Goal: Task Accomplishment & Management: Use online tool/utility

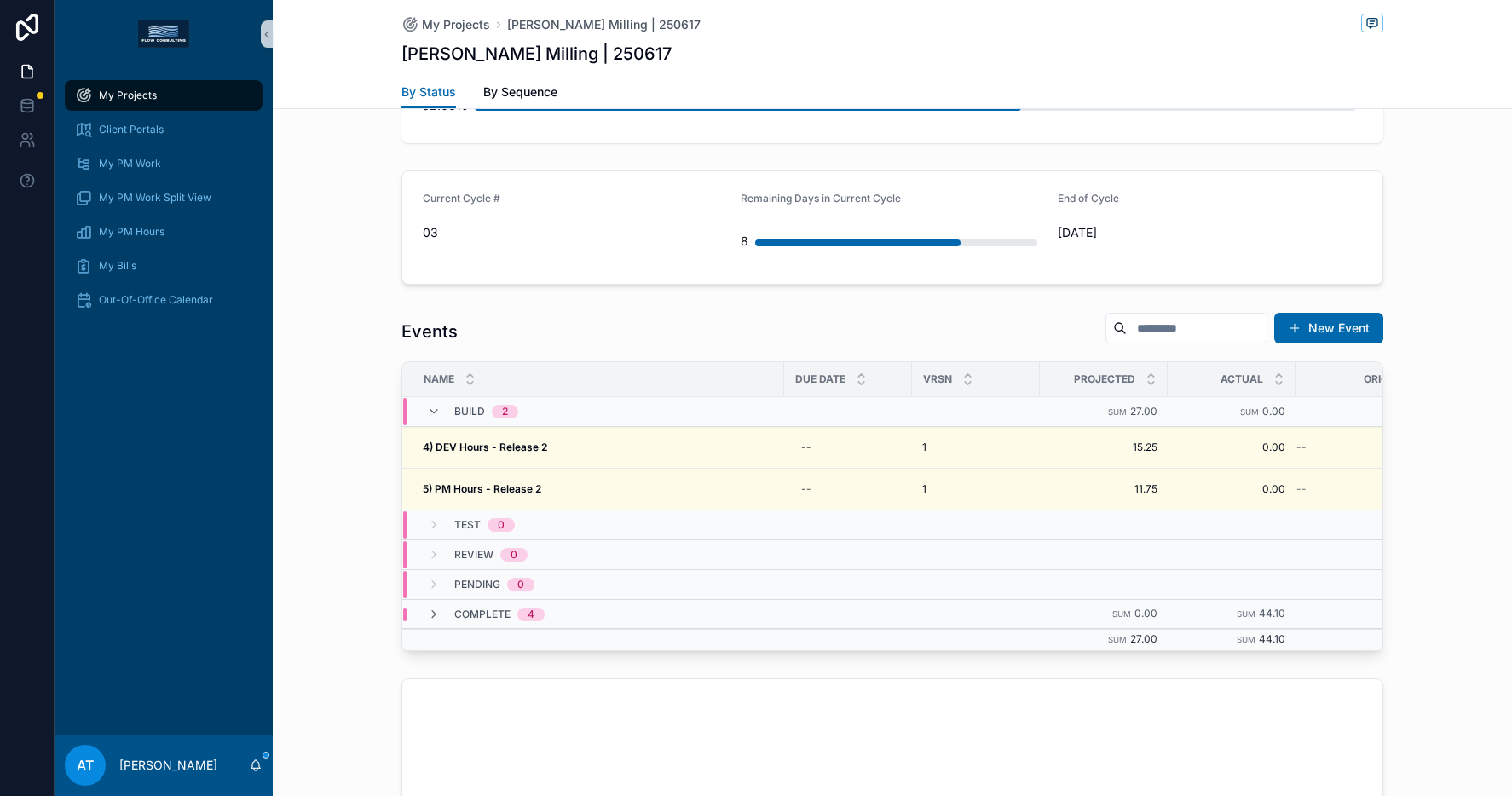
scroll to position [1437, 0]
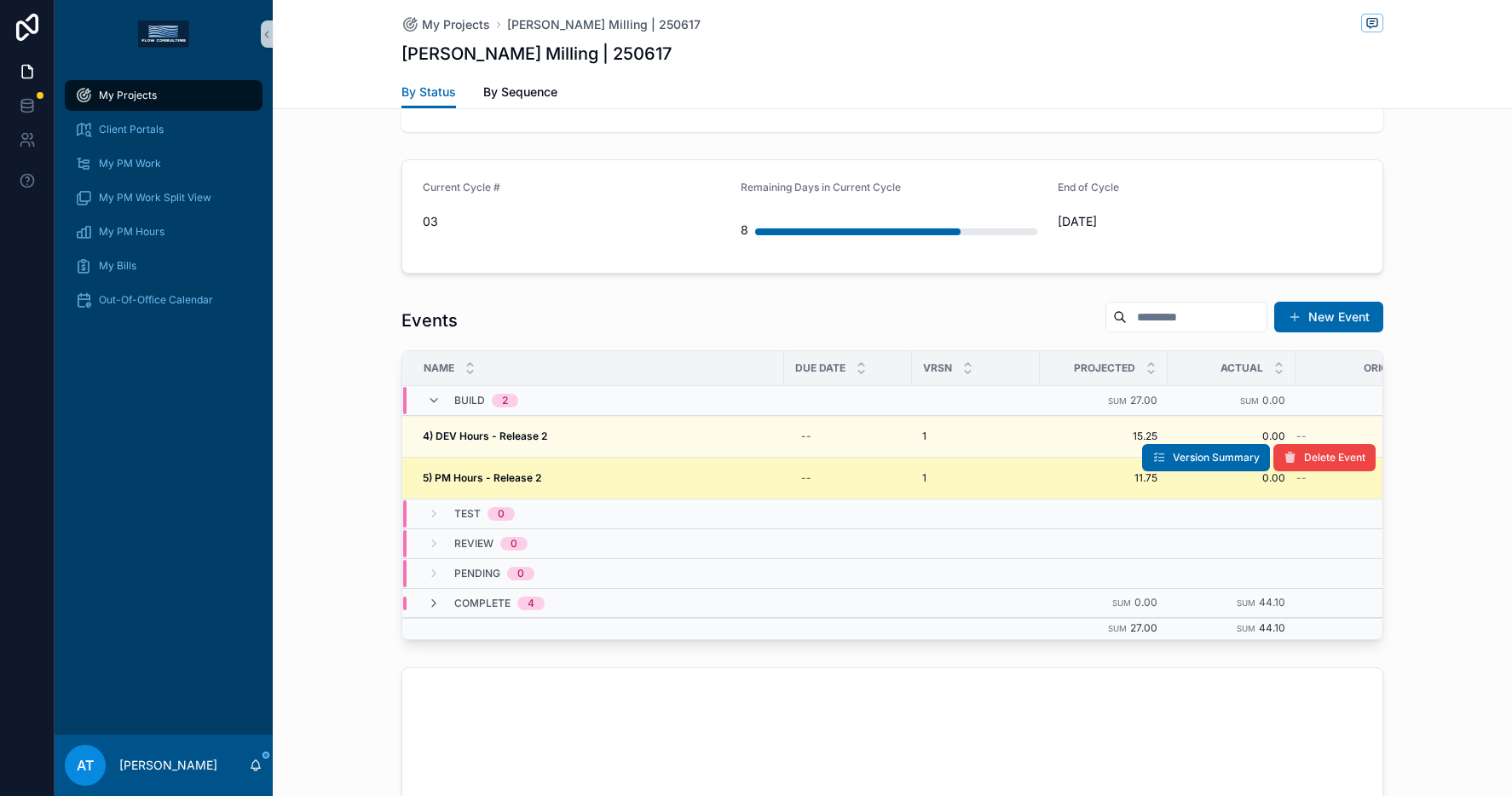
click at [639, 481] on div "5) PM Hours - Release 2 5) PM Hours - Release 2" at bounding box center [598, 478] width 351 height 14
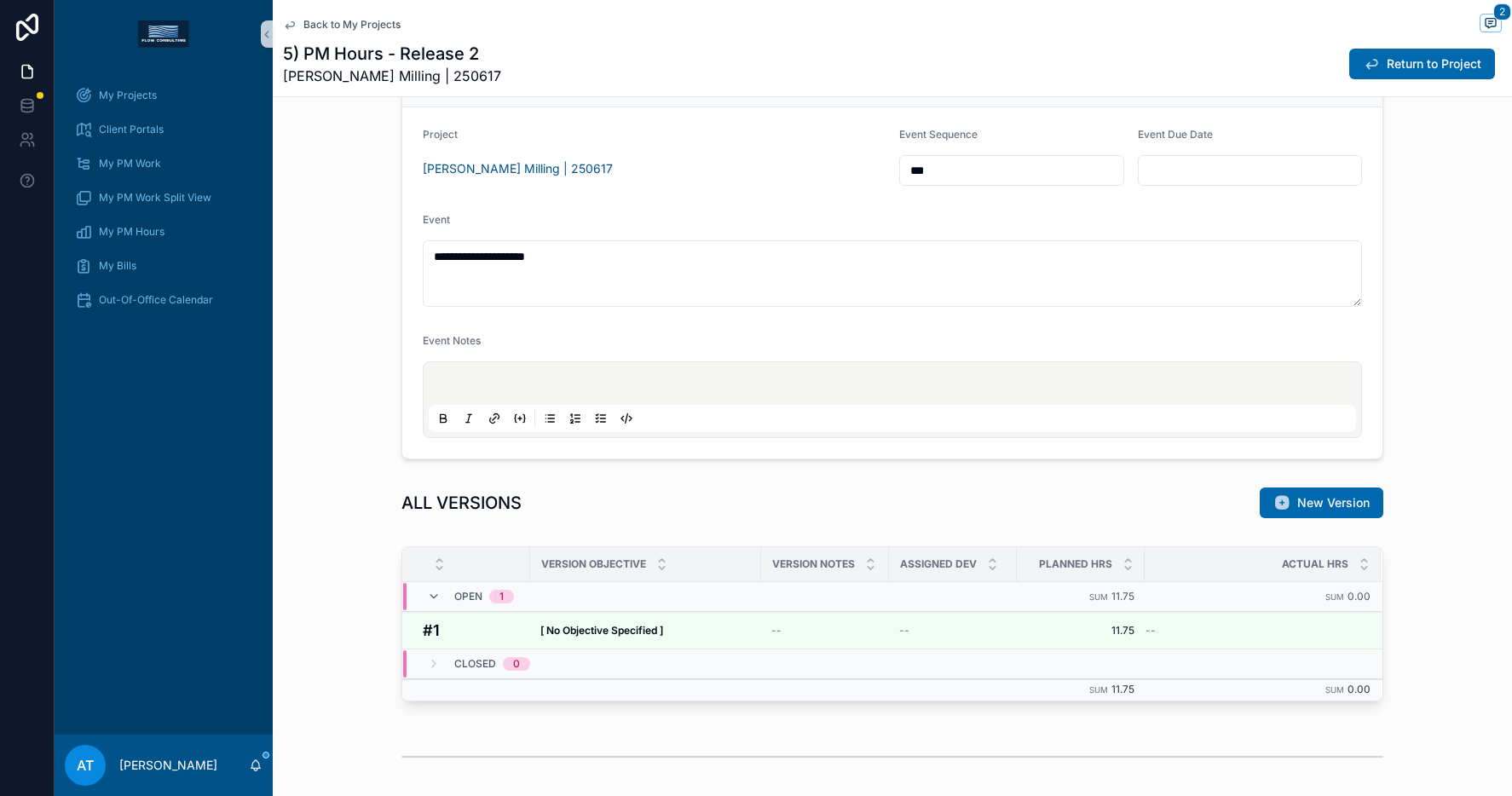
scroll to position [353, 0]
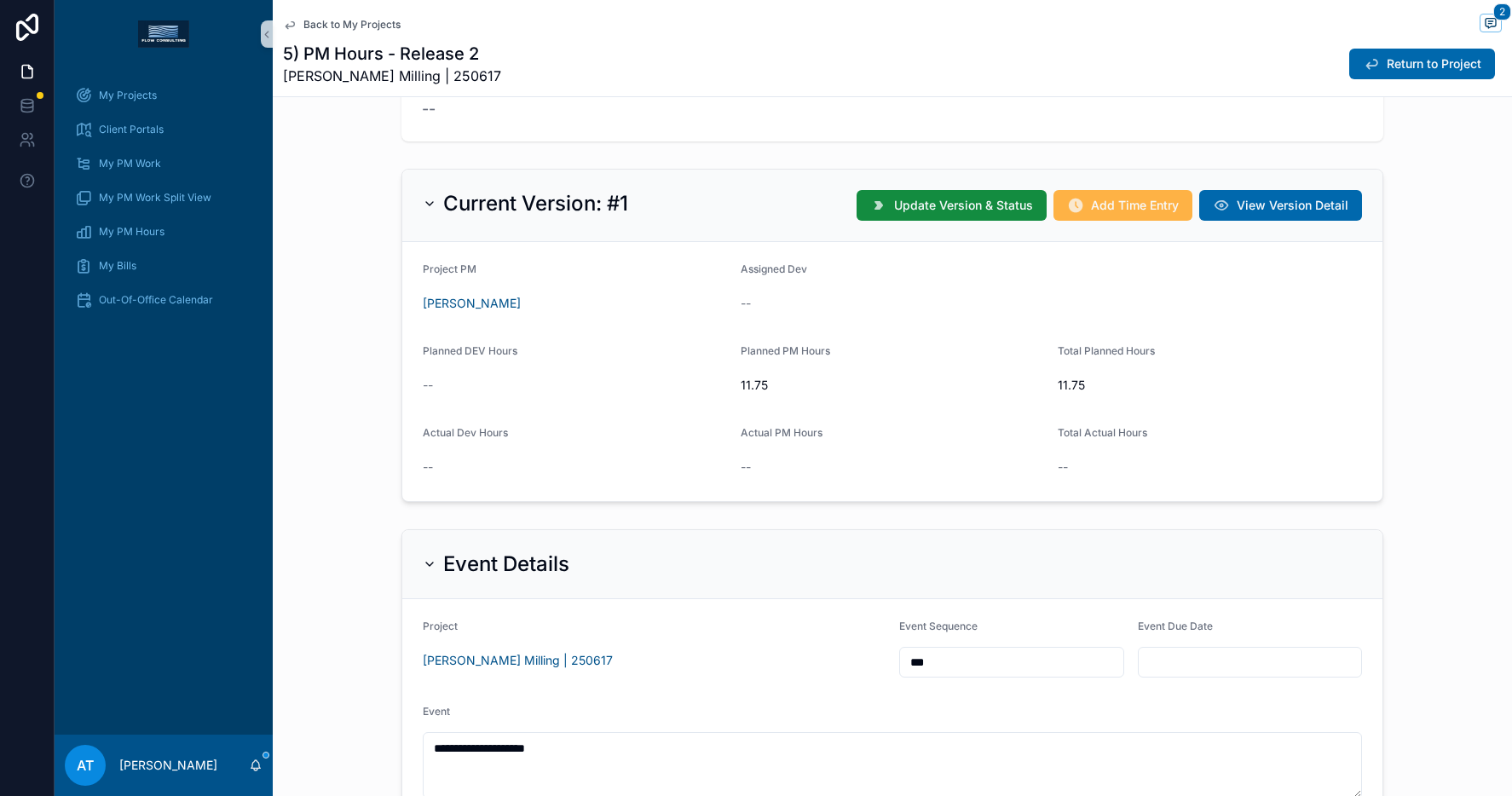
click at [1098, 207] on span "Add Time Entry" at bounding box center [1135, 205] width 88 height 17
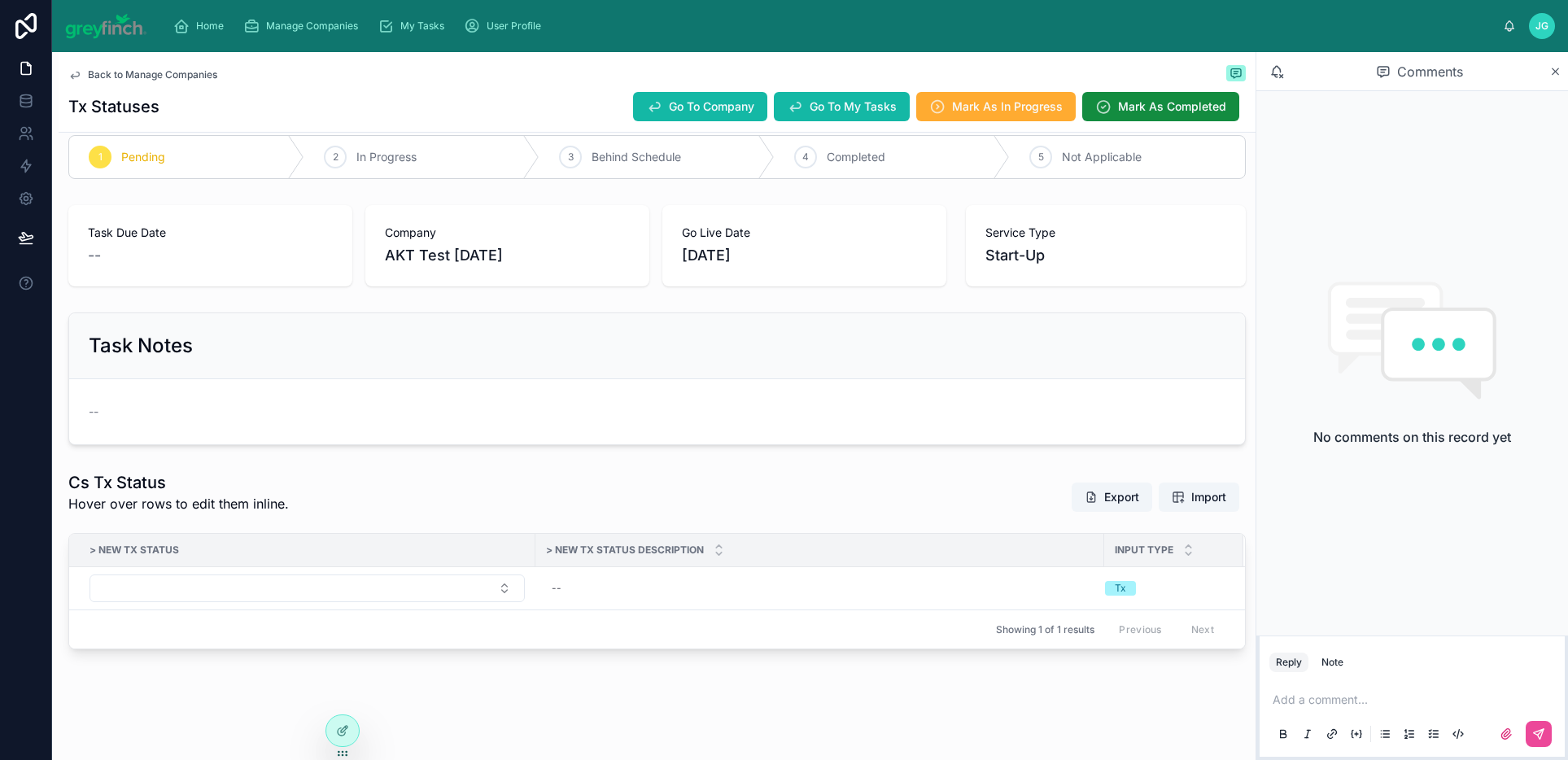
scroll to position [10, 0]
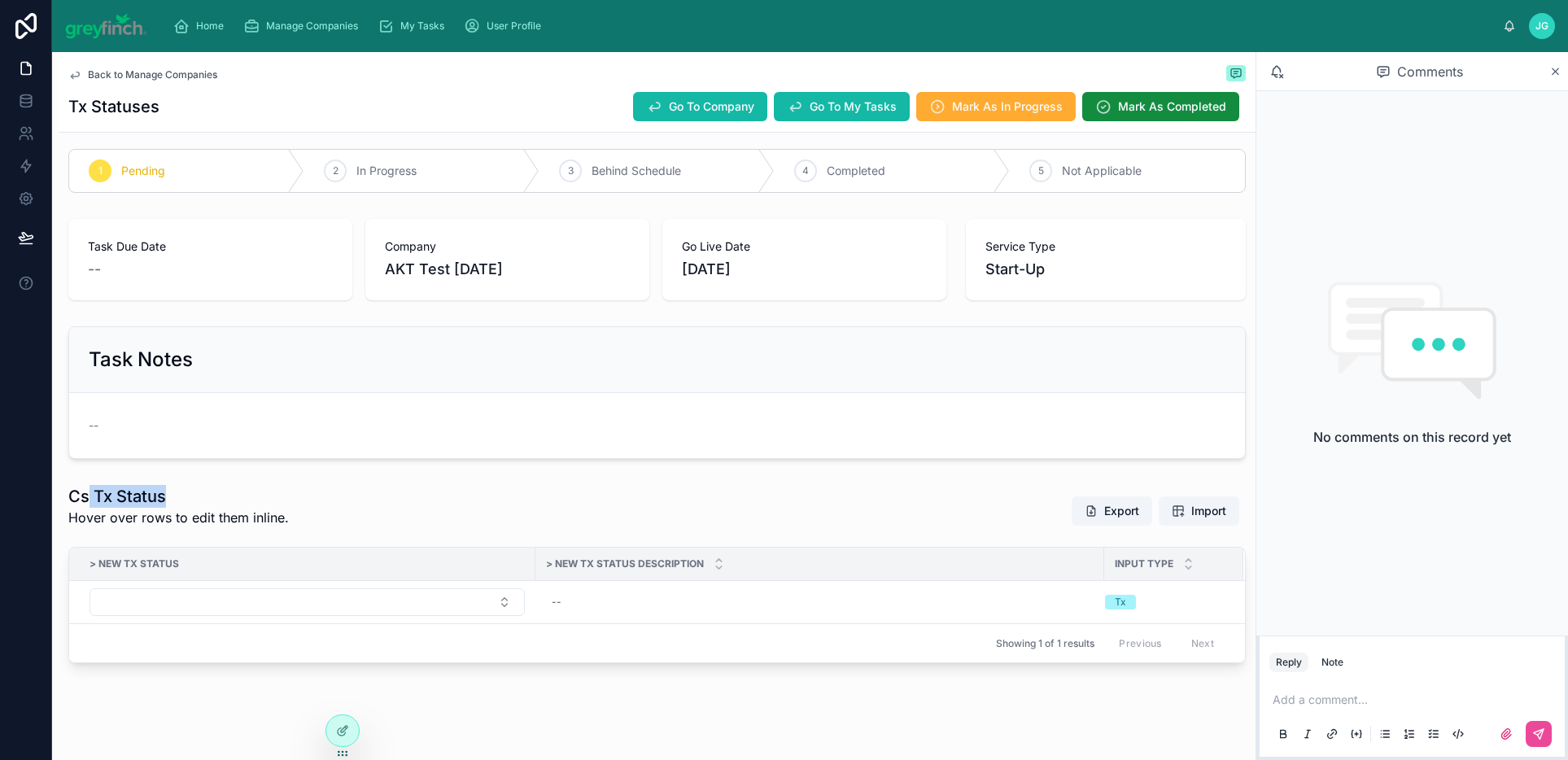
drag, startPoint x: 87, startPoint y: 502, endPoint x: 205, endPoint y: 505, distance: 118.0
click at [205, 505] on h1 "Cs Tx Status" at bounding box center [179, 497] width 221 height 23
click at [313, 509] on div "Cs Tx Status Hover over rows to edit them inline. Export Import" at bounding box center [657, 511] width 1177 height 53
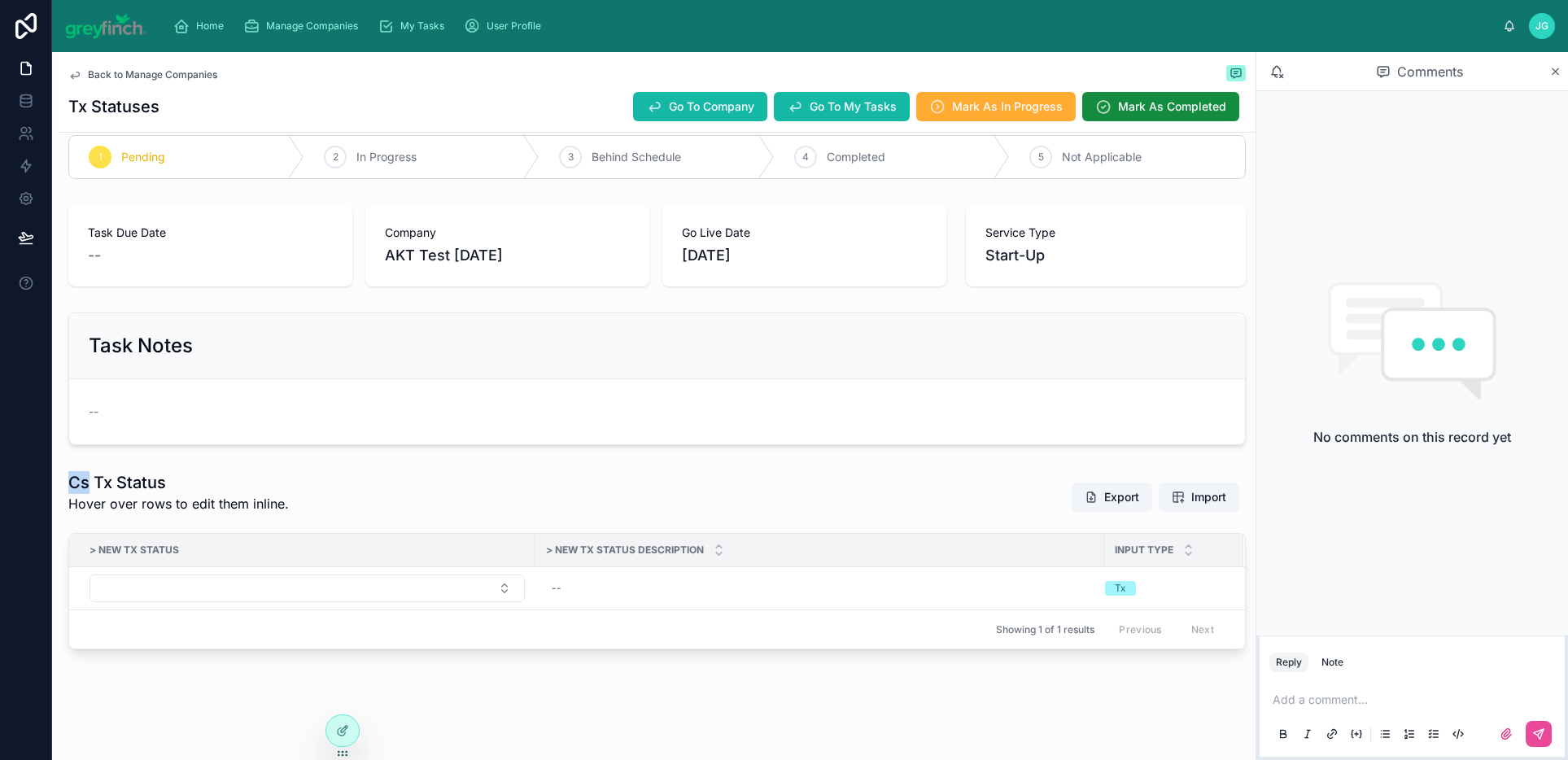
drag, startPoint x: 71, startPoint y: 489, endPoint x: 88, endPoint y: 489, distance: 17.0
click at [88, 489] on h1 "Cs Tx Status" at bounding box center [179, 483] width 221 height 23
click at [532, 508] on div "Cs Tx Status Hover over rows to edit them inline. Export Import" at bounding box center [657, 497] width 1177 height 53
drag, startPoint x: 1117, startPoint y: 591, endPoint x: 1138, endPoint y: 591, distance: 21.0
click at [1138, 591] on div "Tx" at bounding box center [1165, 588] width 119 height 14
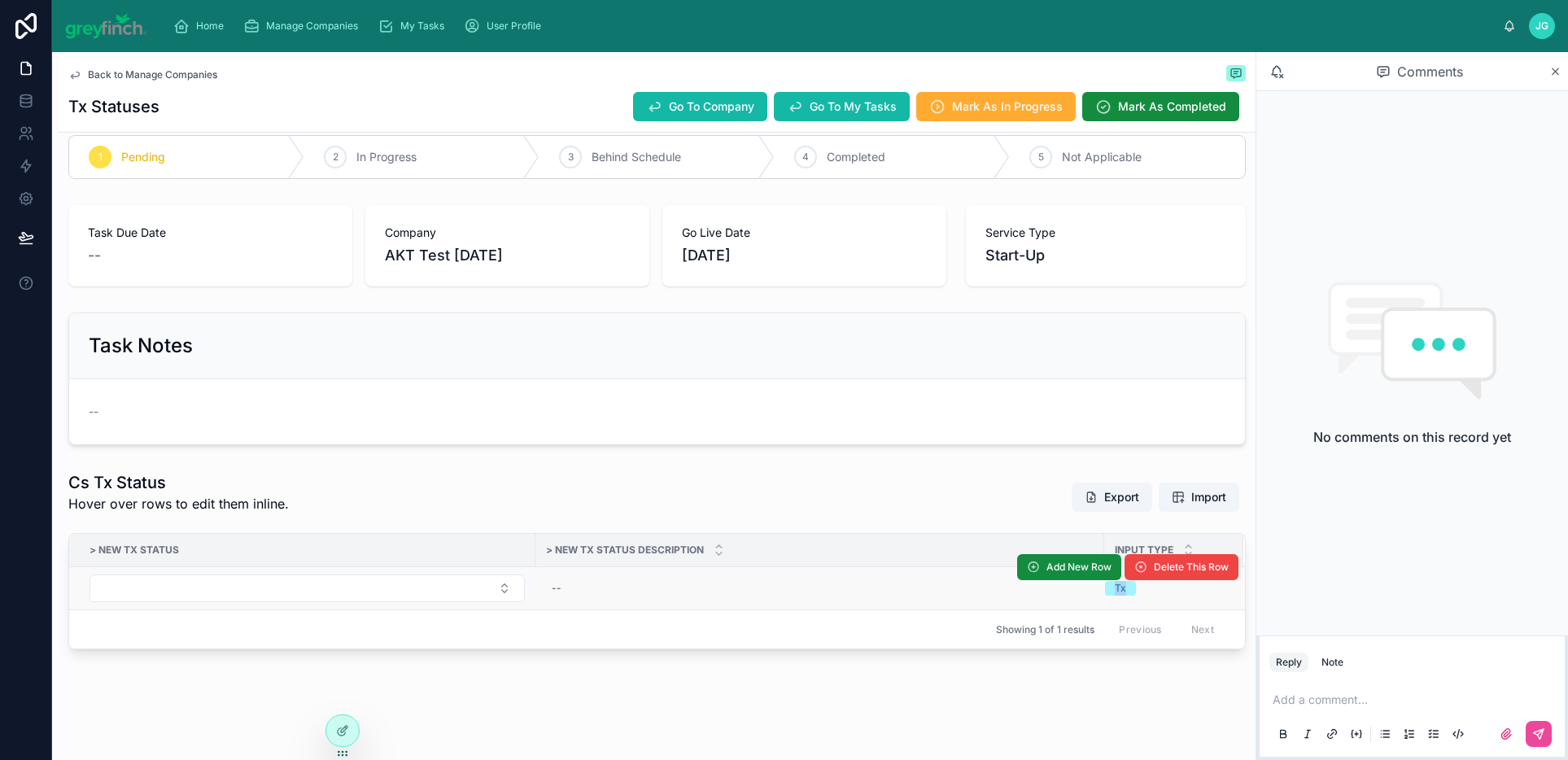
click at [1129, 592] on span "Tx" at bounding box center [1120, 588] width 31 height 14
drag, startPoint x: 1128, startPoint y: 591, endPoint x: 1084, endPoint y: 595, distance: 44.2
click at [1116, 591] on span "Tx" at bounding box center [1120, 588] width 31 height 14
click at [982, 513] on div "Cs Tx Status Hover over rows to edit them inline. Export Import" at bounding box center [657, 497] width 1177 height 53
click at [1174, 499] on span "Import" at bounding box center [1199, 497] width 54 height 16
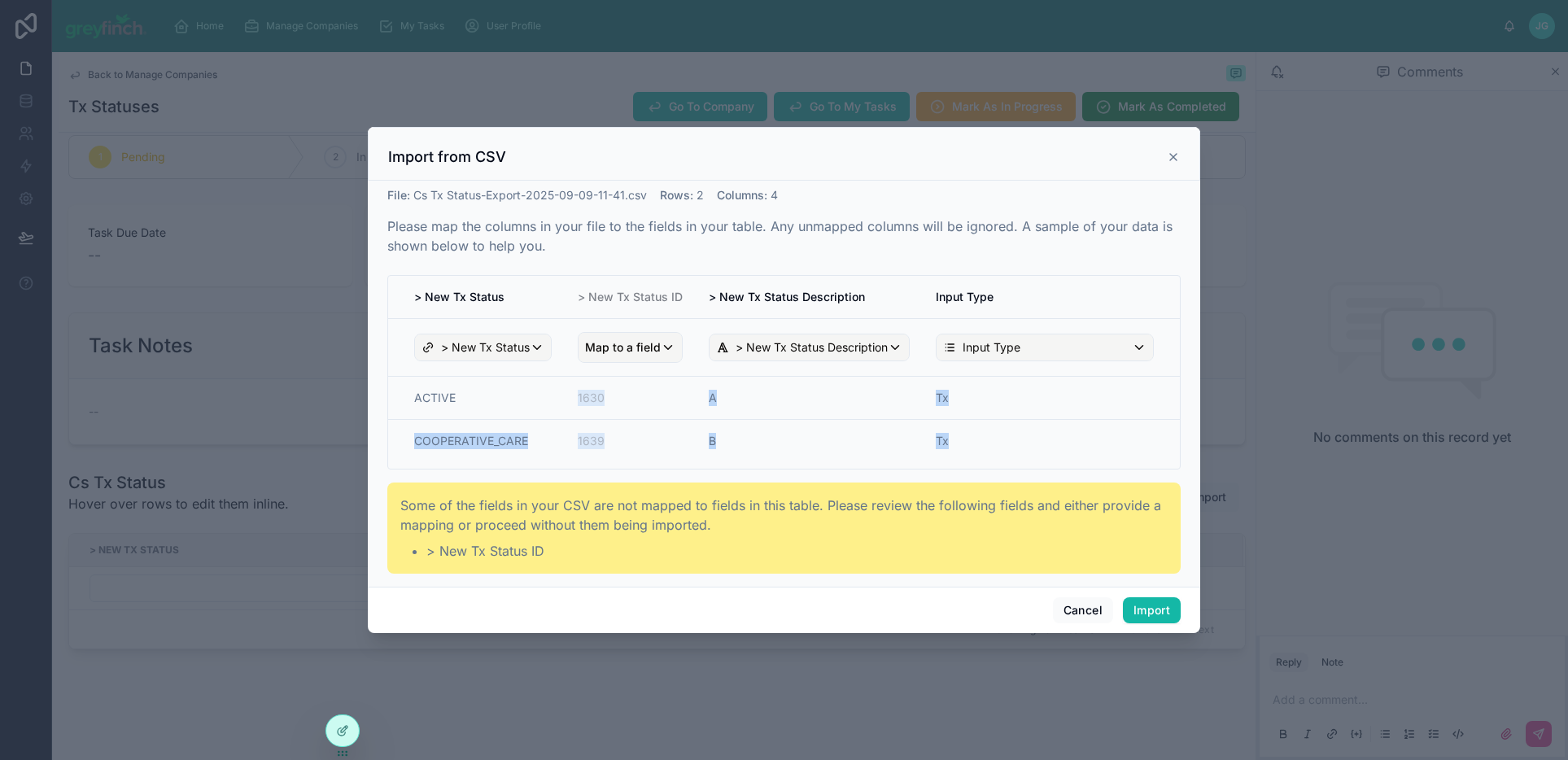
drag, startPoint x: 461, startPoint y: 399, endPoint x: 381, endPoint y: 388, distance: 80.8
click at [381, 388] on div "File : Cs Tx Status-Export-2025-09-09-11-41.csv Rows : 2 Columns : 4 Please map…" at bounding box center [784, 384] width 833 height 406
click at [425, 404] on td "ACTIVE" at bounding box center [476, 398] width 176 height 43
drag, startPoint x: 417, startPoint y: 400, endPoint x: 457, endPoint y: 405, distance: 40.3
click at [457, 405] on td "ACTIVE" at bounding box center [476, 398] width 176 height 43
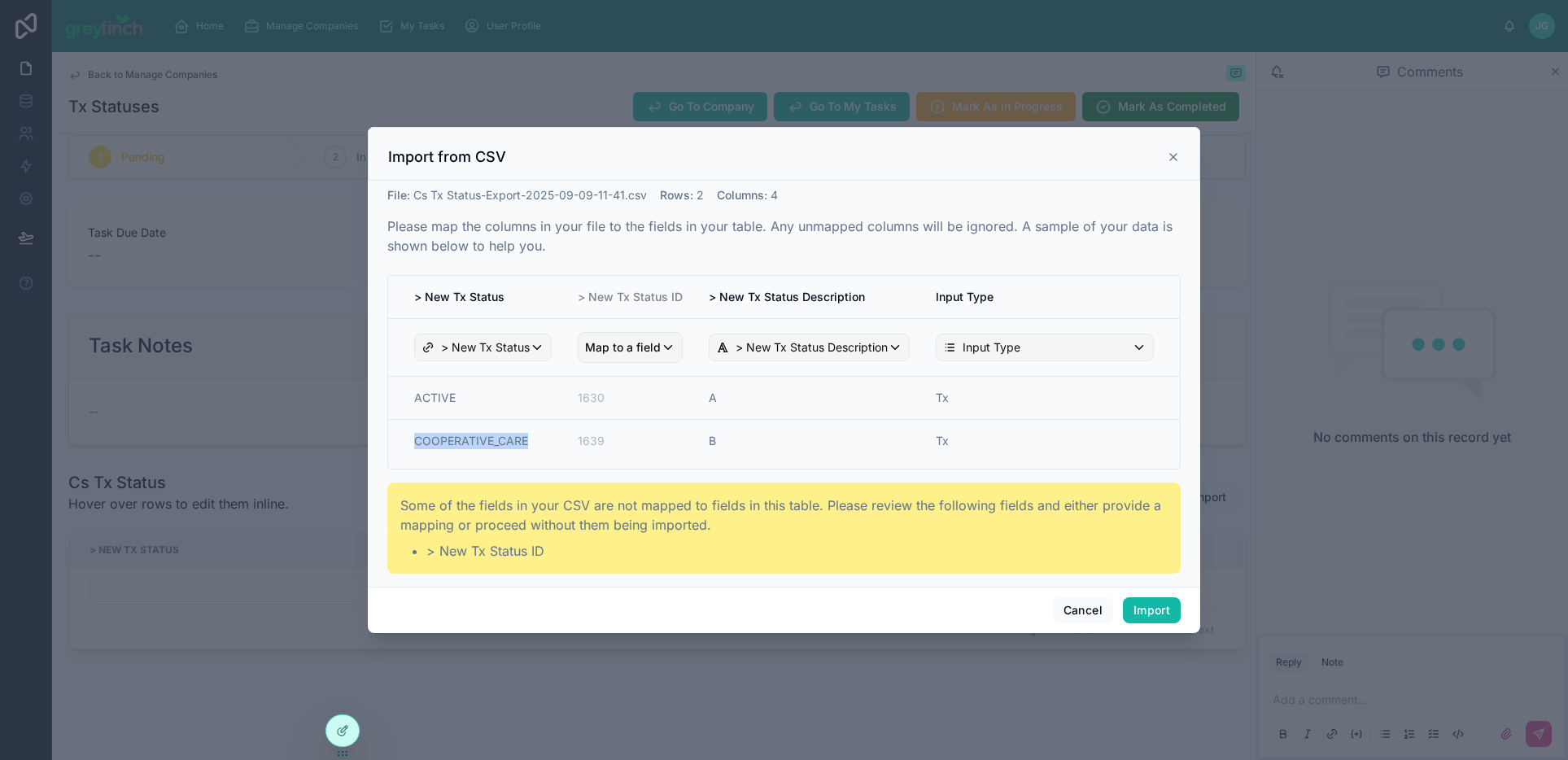
drag, startPoint x: 413, startPoint y: 444, endPoint x: 528, endPoint y: 450, distance: 115.2
click at [528, 450] on td "COOPERATIVE_CARE" at bounding box center [476, 445] width 176 height 50
click at [1154, 616] on button "Import" at bounding box center [1152, 610] width 58 height 26
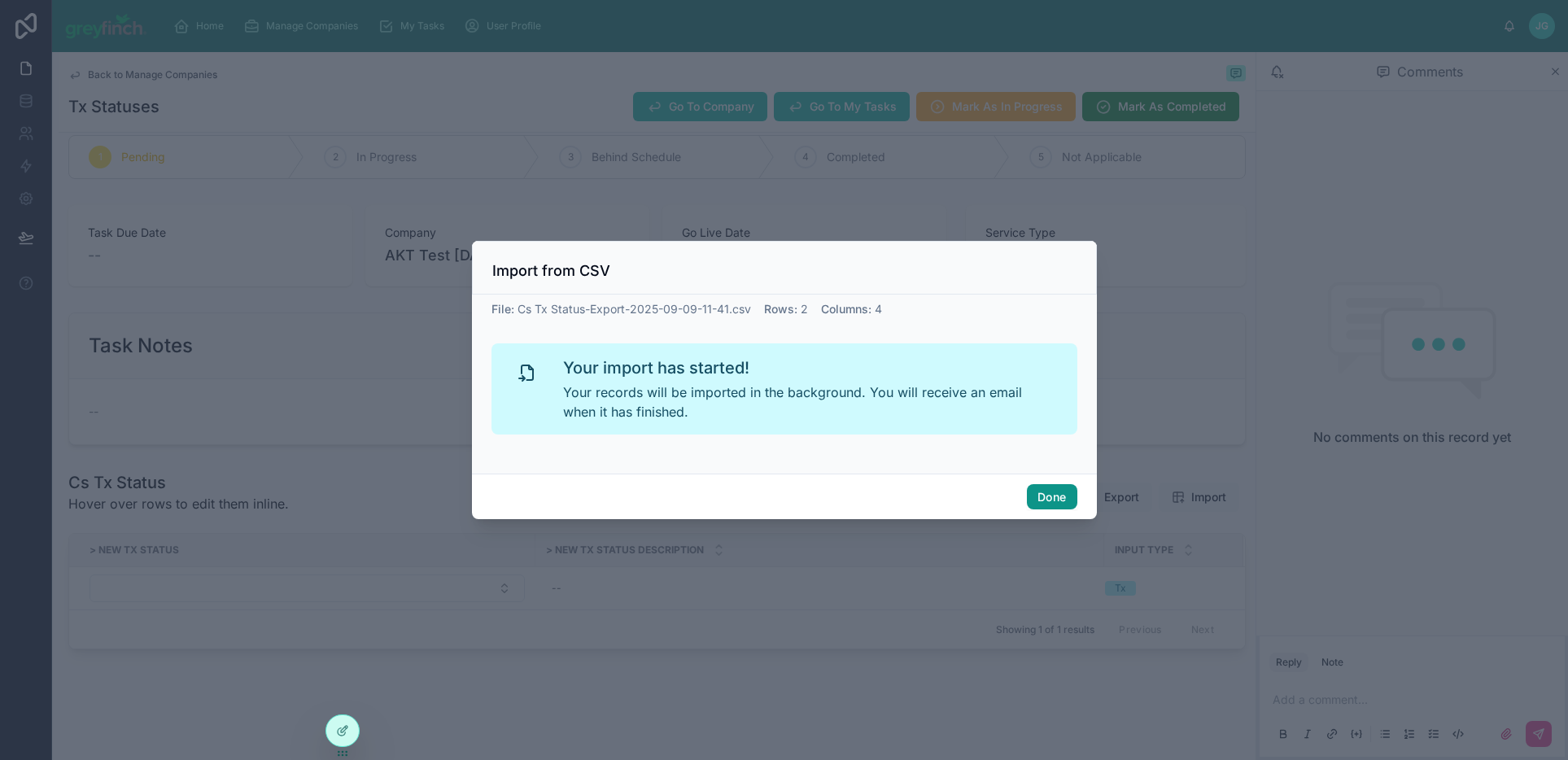
click at [1030, 506] on button "Done" at bounding box center [1052, 497] width 50 height 26
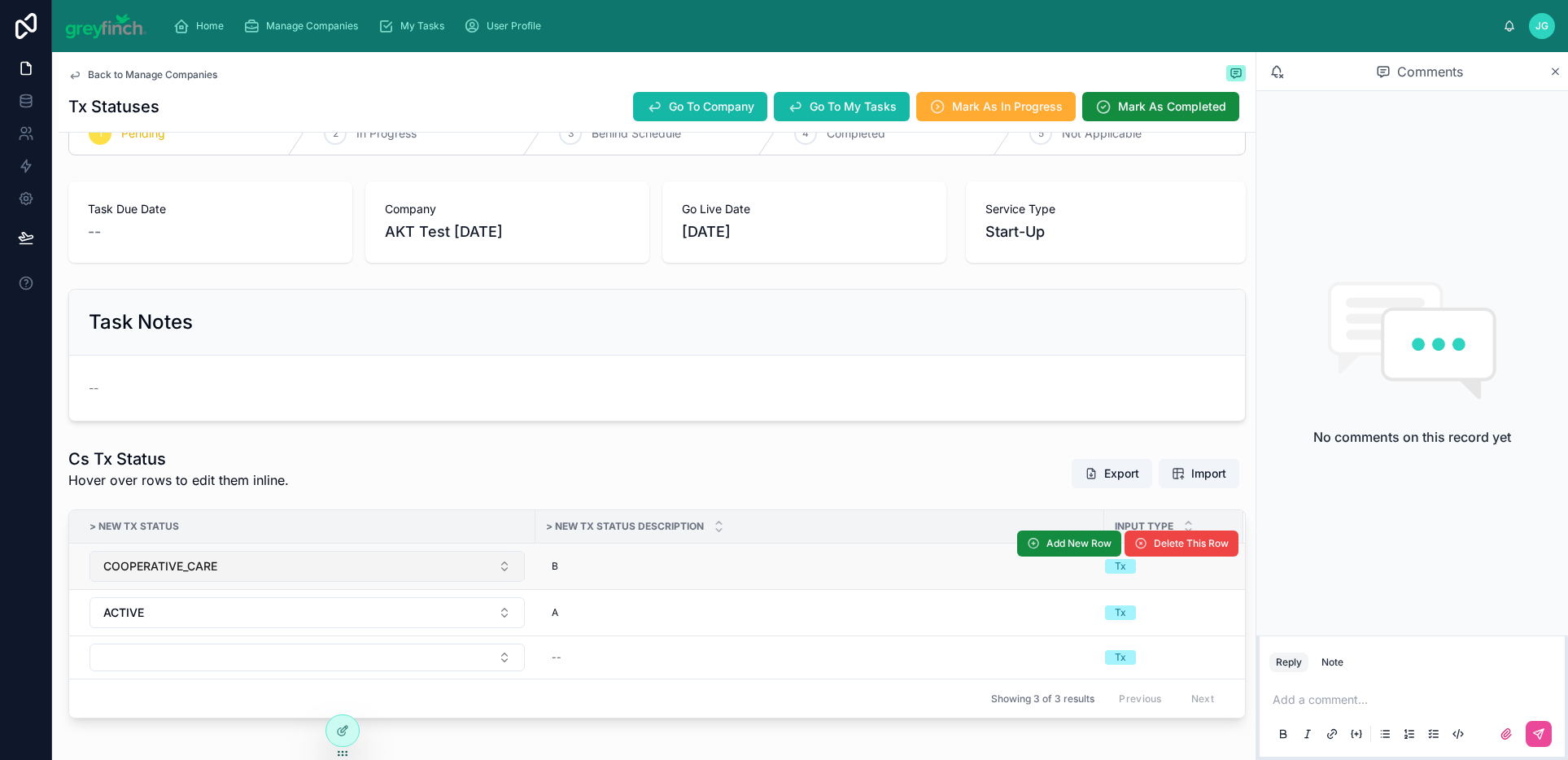
scroll to position [45, 0]
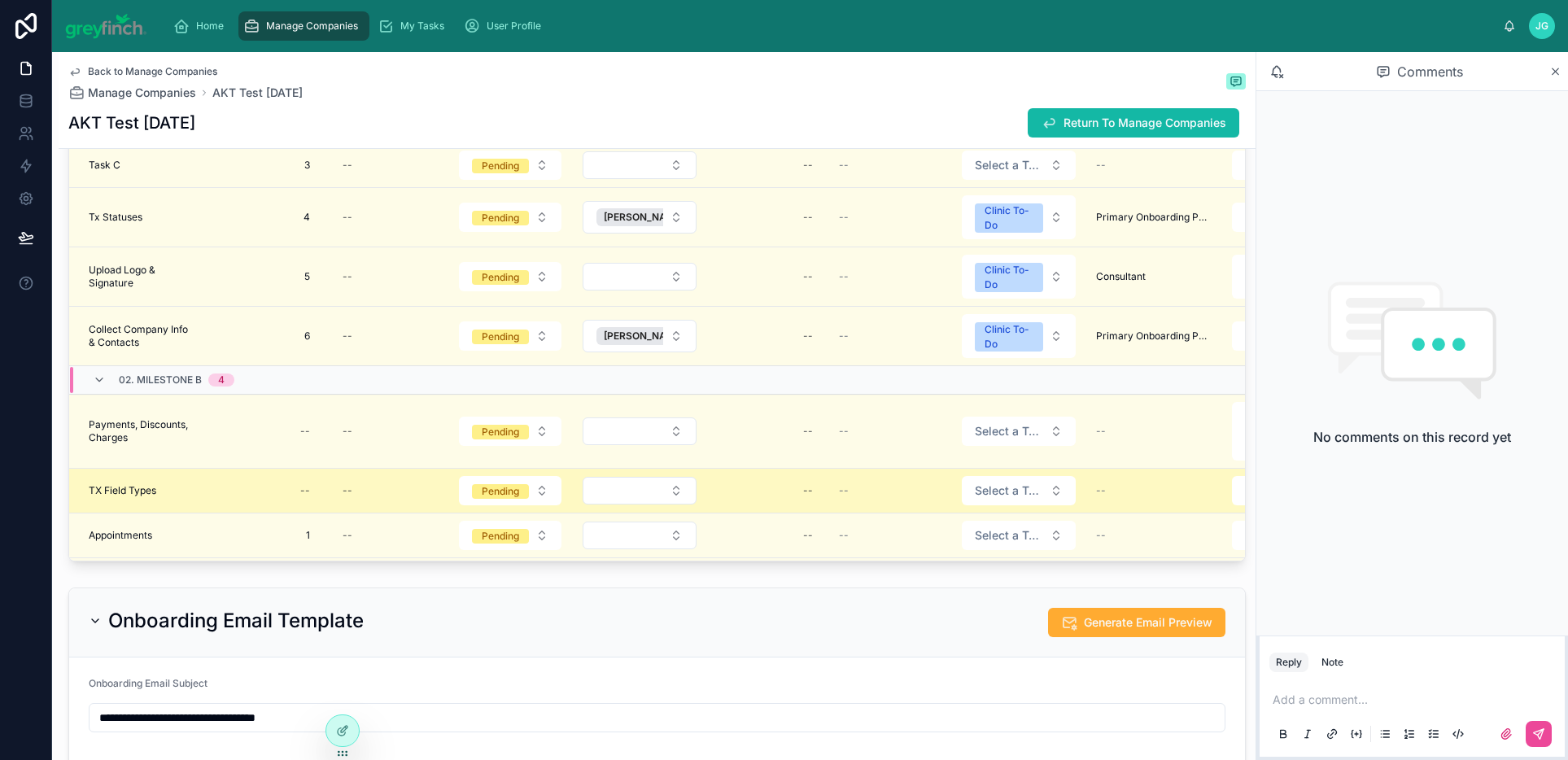
scroll to position [19, 0]
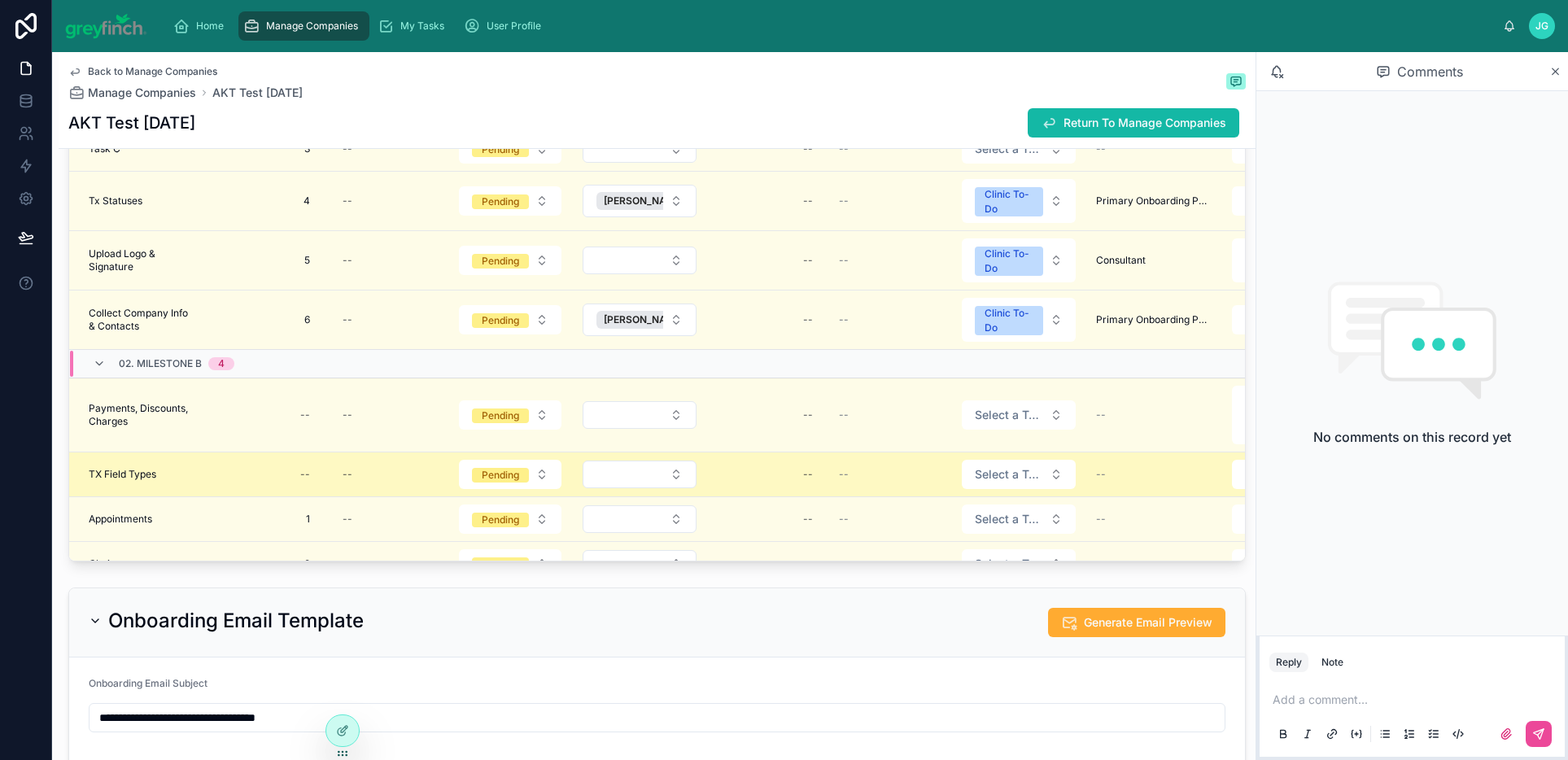
click at [141, 475] on span "TX Field Types" at bounding box center [123, 474] width 68 height 13
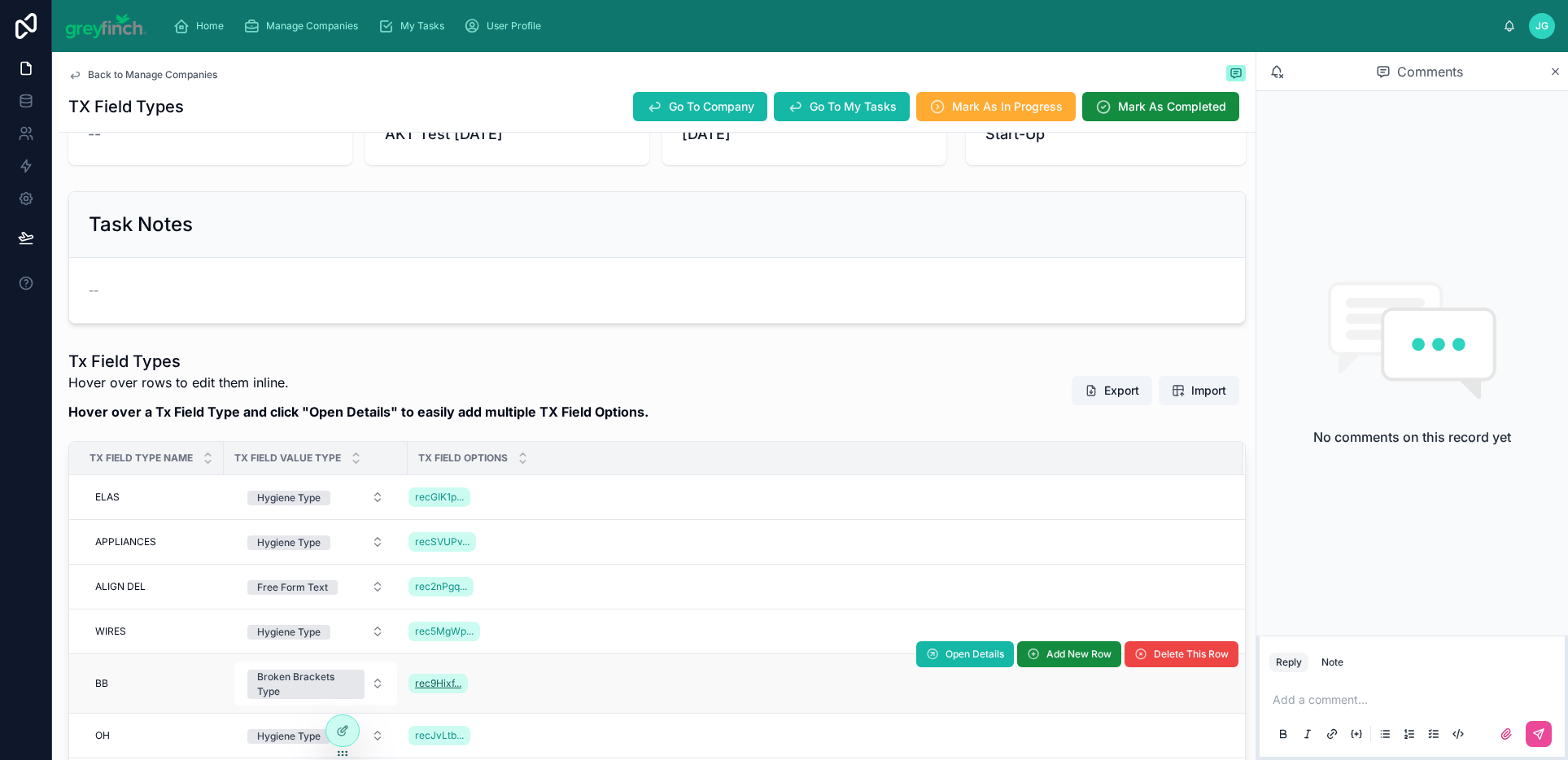
scroll to position [92, 0]
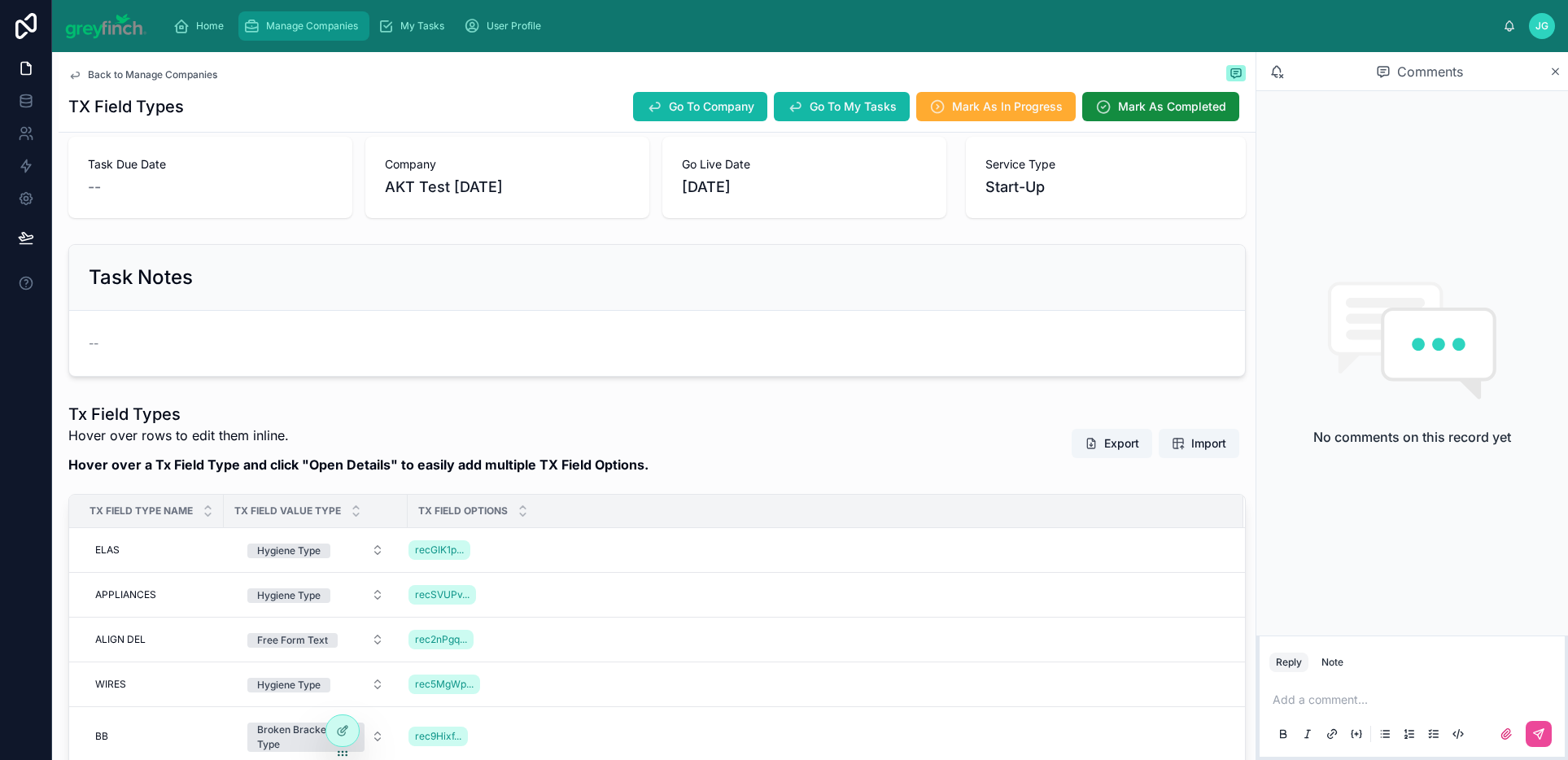
click at [320, 27] on span "Manage Companies" at bounding box center [311, 26] width 92 height 13
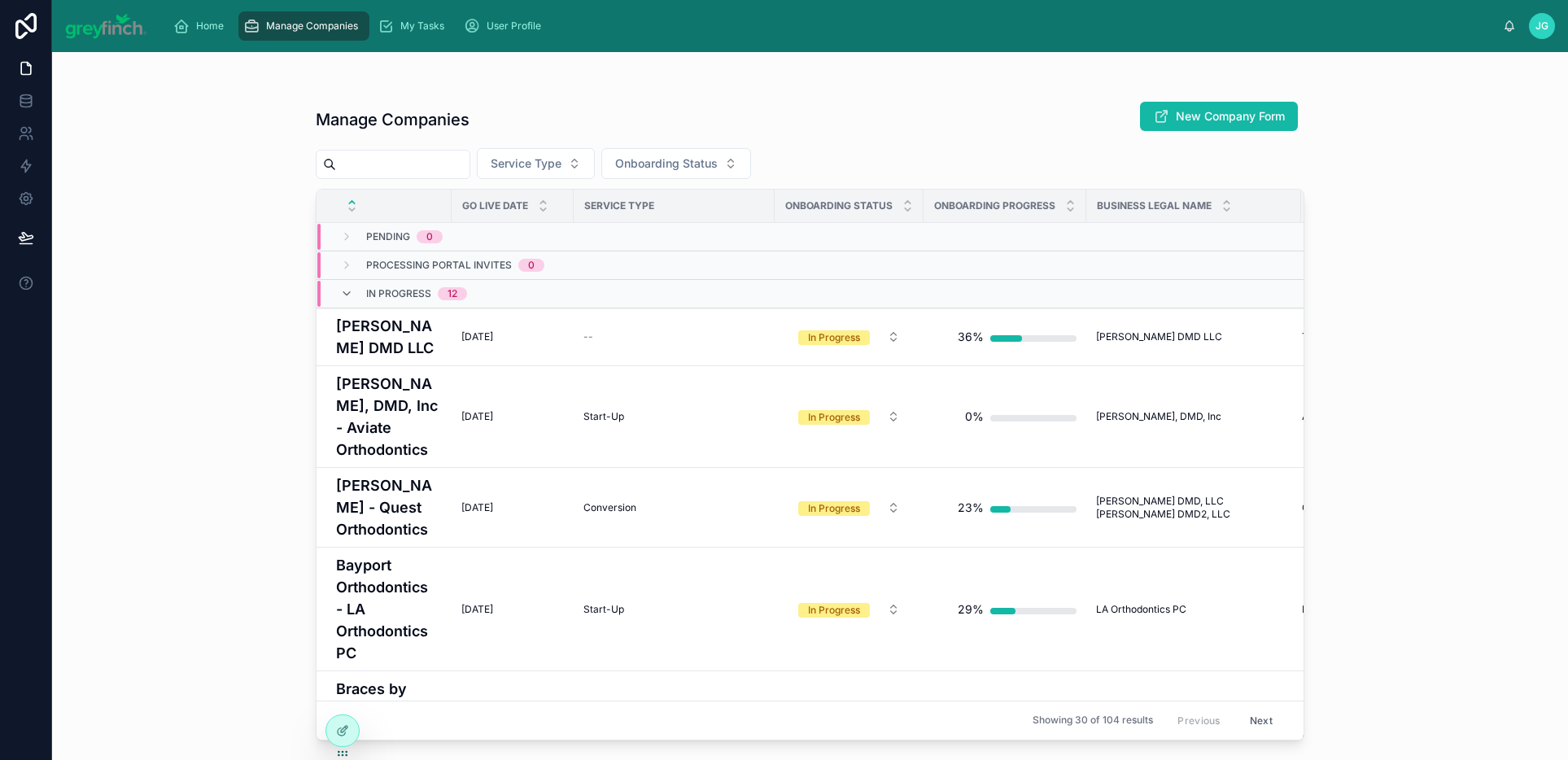
click at [732, 104] on div "Manage Companies New Company Form" at bounding box center [810, 119] width 989 height 37
click at [1513, 25] on icon at bounding box center [1510, 25] width 9 height 7
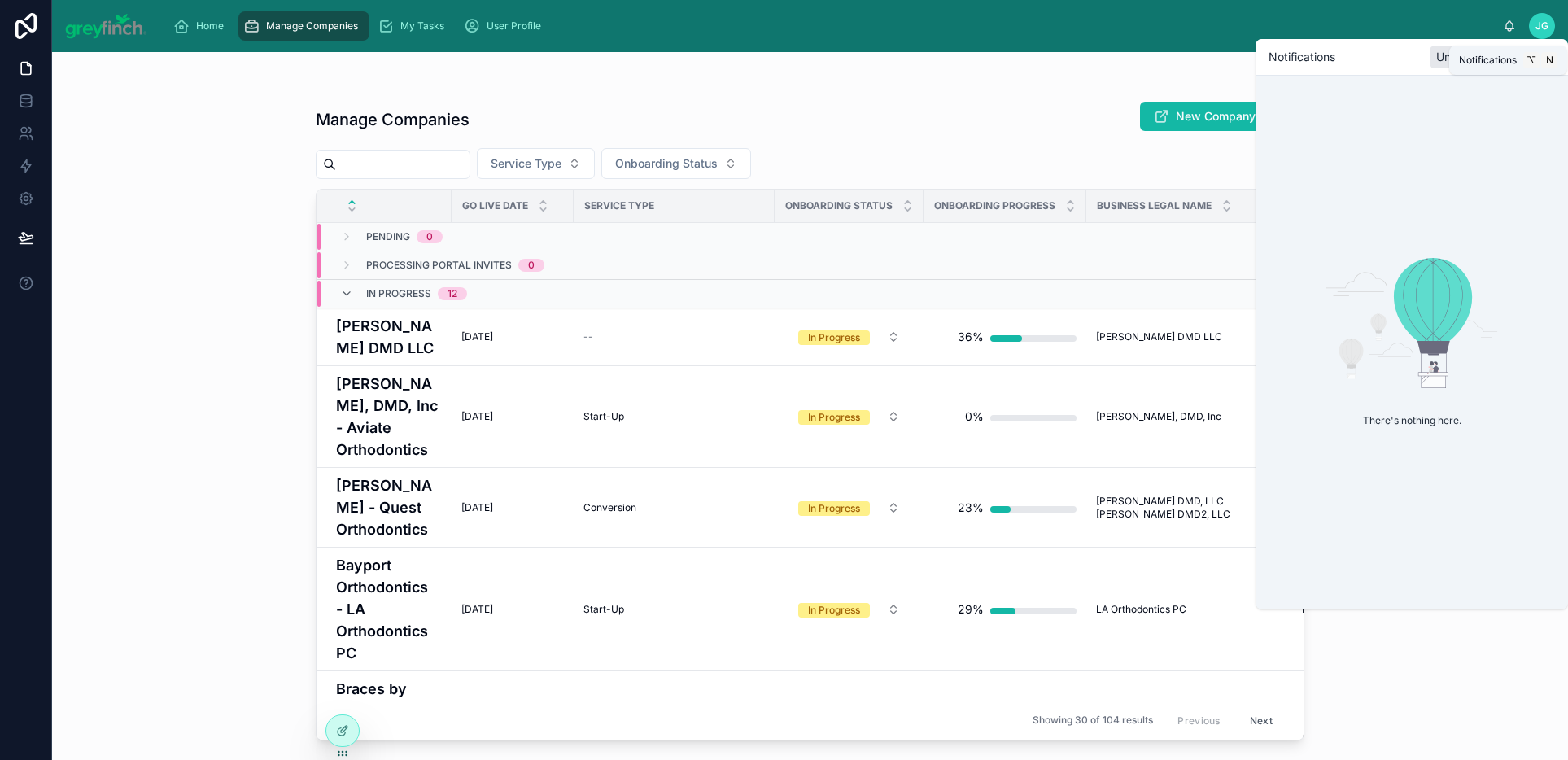
click at [1506, 27] on icon at bounding box center [1510, 25] width 9 height 7
click at [1323, 24] on div "Home Manage Companies My Tasks User Profile" at bounding box center [832, 26] width 1344 height 36
